Goal: Information Seeking & Learning: Learn about a topic

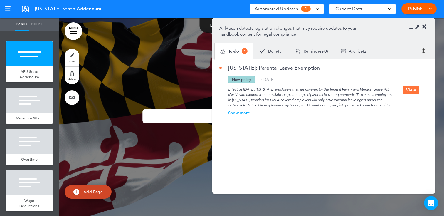
drag, startPoint x: 322, startPoint y: 66, endPoint x: 236, endPoint y: 63, distance: 86.1
click at [234, 63] on div "Maryland: Parental Leave Exemption Updated policy New policy Deleted policy ( 0…" at bounding box center [320, 89] width 216 height 61
copy link "Maryland: Parental Leave Exemption"
click at [235, 108] on div "Effective October 1, 2025, Maryland employers that are covered by the federal F…" at bounding box center [311, 95] width 183 height 25
click at [236, 113] on div "Show more" at bounding box center [311, 113] width 183 height 4
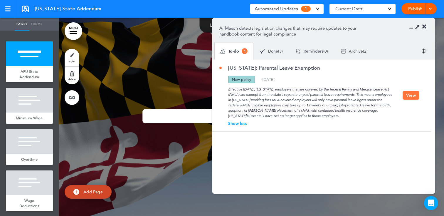
click at [405, 94] on button "View" at bounding box center [411, 95] width 17 height 9
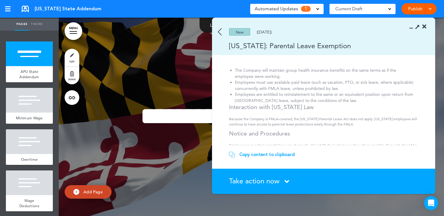
scroll to position [88, 0]
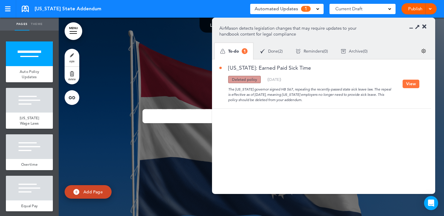
click at [306, 66] on div "Missouri: Earned Paid Sick Time" at bounding box center [311, 70] width 183 height 11
drag, startPoint x: 315, startPoint y: 67, endPoint x: 229, endPoint y: 69, distance: 86.4
click at [229, 69] on div "Missouri: Earned Paid Sick Time" at bounding box center [311, 70] width 183 height 11
copy link "Missouri: Earned Paid Sick Time"
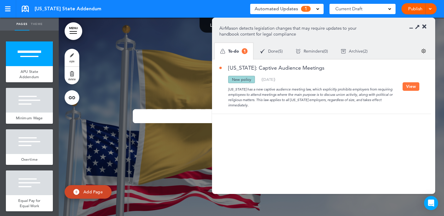
drag, startPoint x: 303, startPoint y: 68, endPoint x: 226, endPoint y: 66, distance: 77.0
click at [226, 66] on div "New Jersey: Captive Audience Meetings" at bounding box center [311, 70] width 183 height 11
copy link "New Jersey: Captive Audience Meetings"
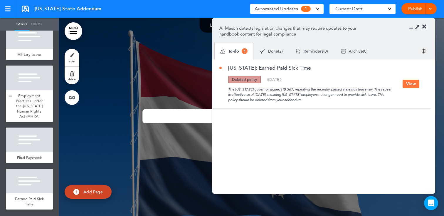
scroll to position [481, 0]
click at [32, 185] on div at bounding box center [29, 181] width 47 height 25
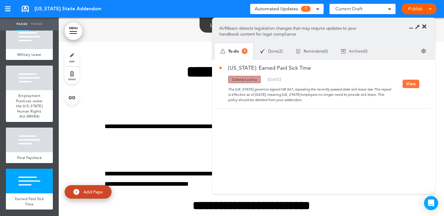
scroll to position [2848, 0]
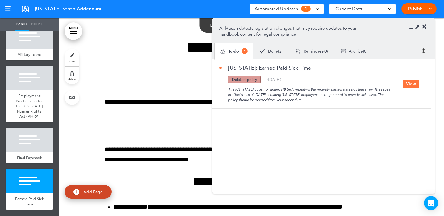
click at [426, 26] on icon at bounding box center [425, 27] width 4 height 6
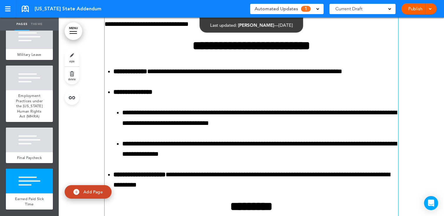
scroll to position [3008, 0]
